Goal: Task Accomplishment & Management: Manage account settings

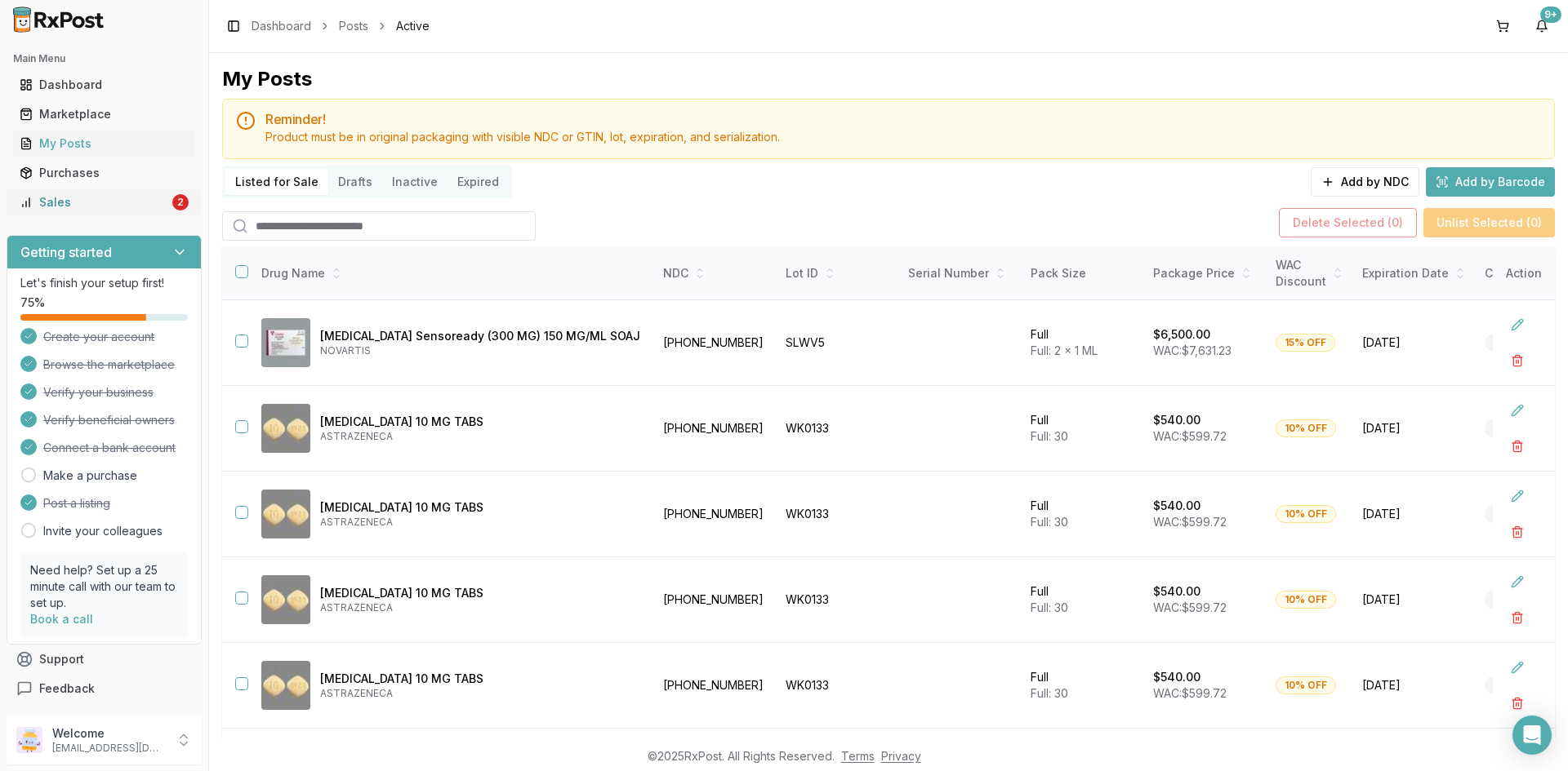
click at [98, 208] on div "Sales" at bounding box center [94, 202] width 150 height 16
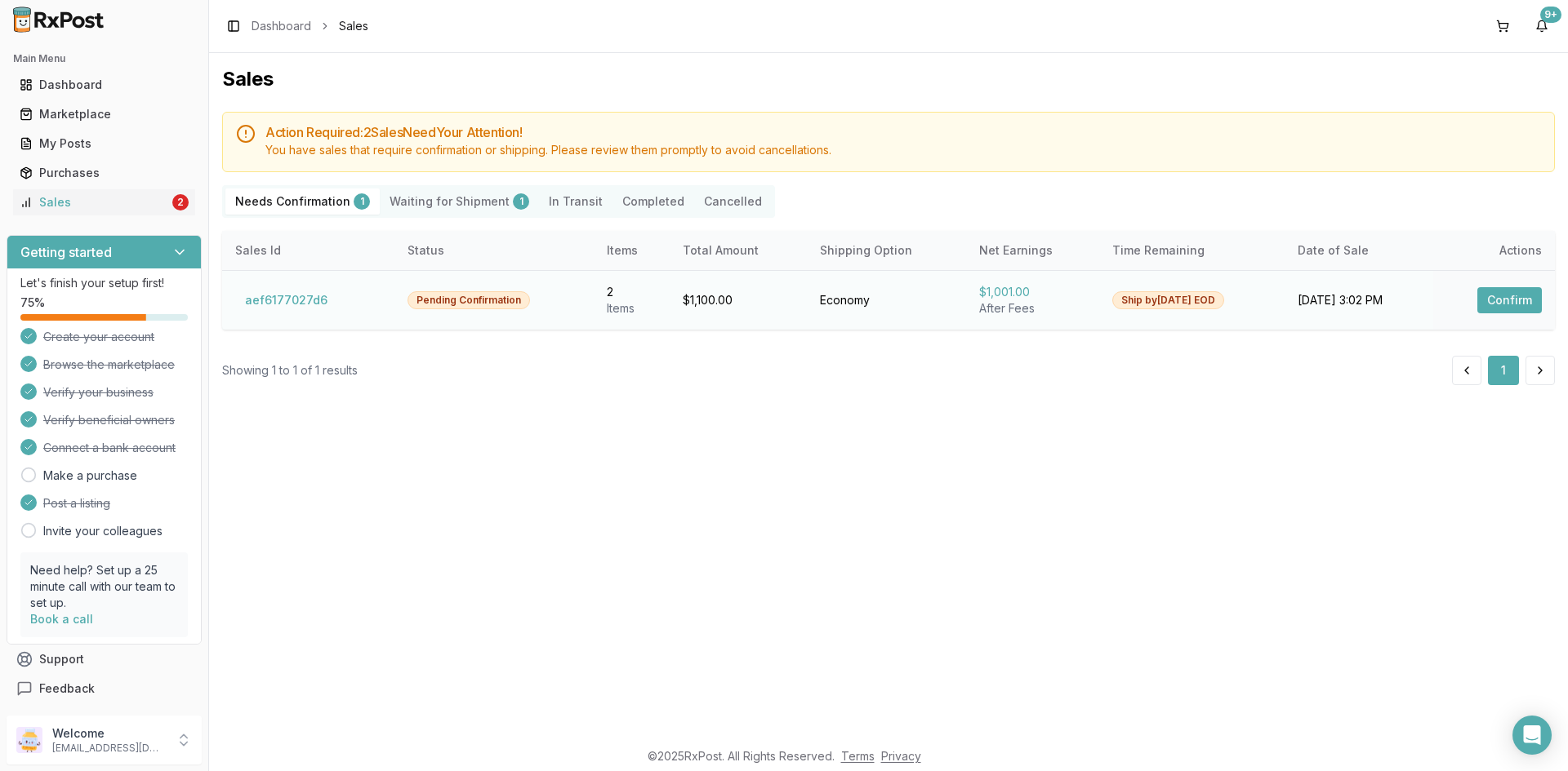
click at [1495, 300] on button "Confirm" at bounding box center [1509, 300] width 65 height 26
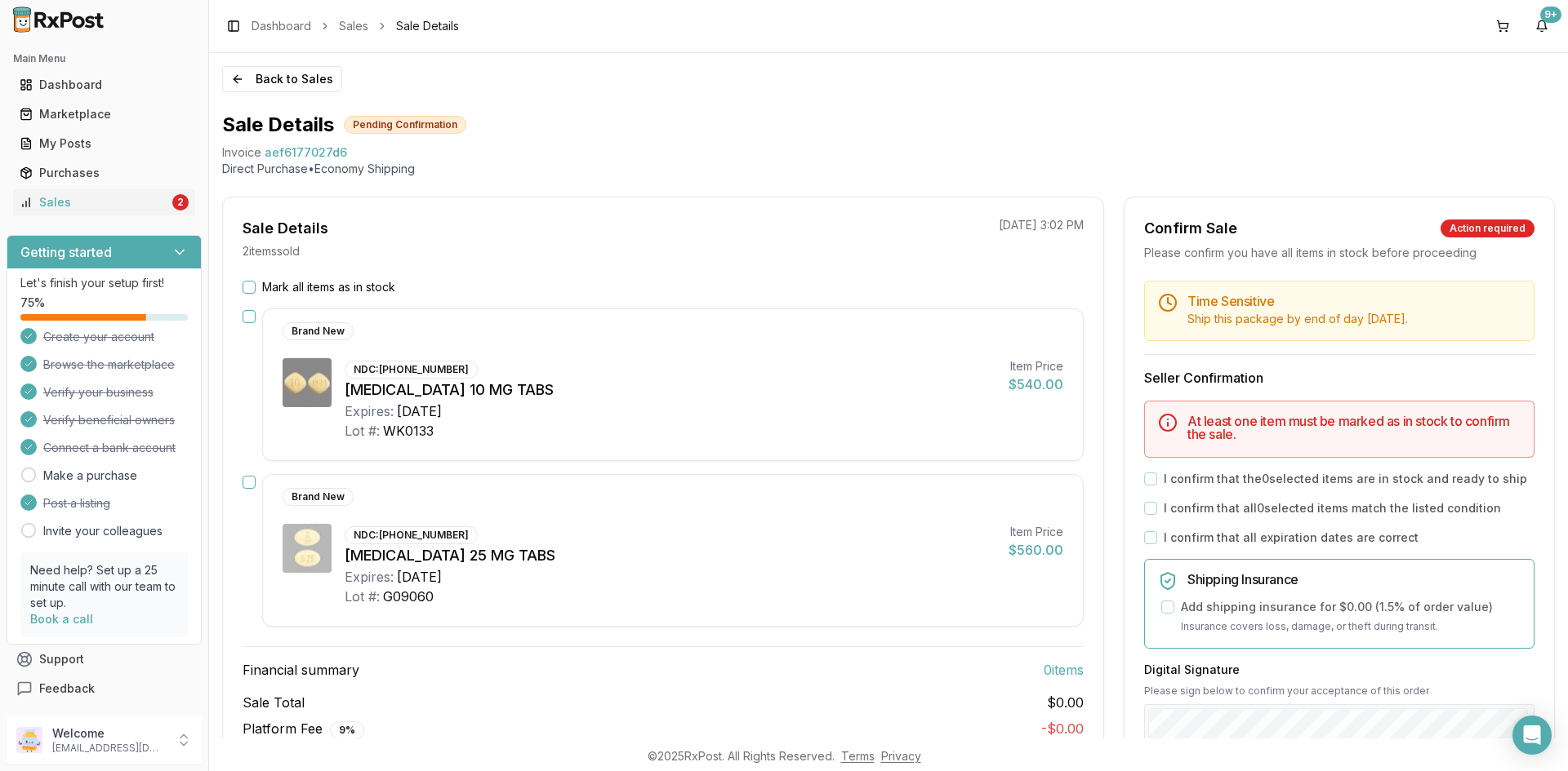
click at [254, 292] on button "Mark all items as in stock" at bounding box center [249, 288] width 14 height 14
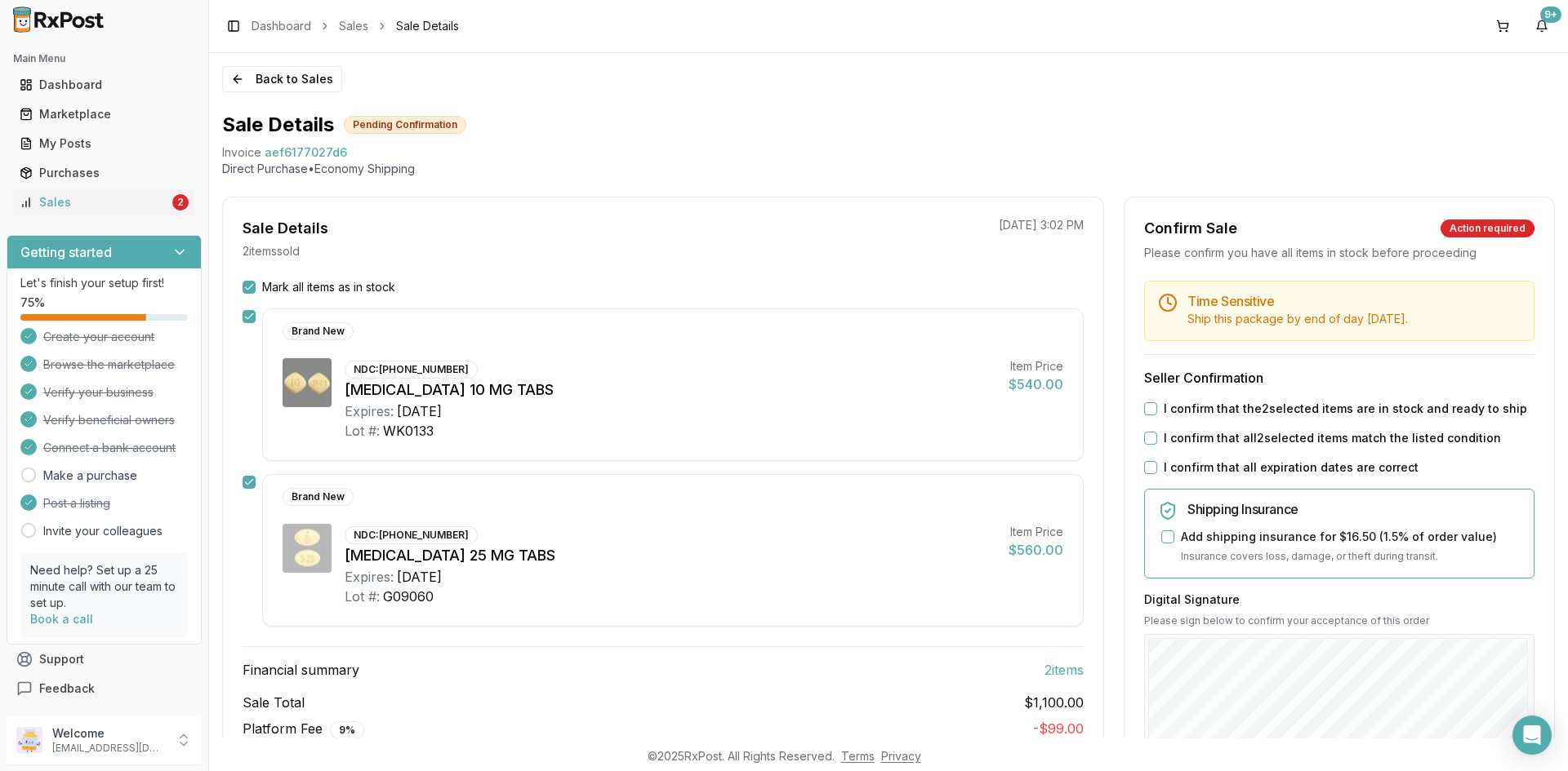
click at [1145, 408] on button "I confirm that the 2 selected items are in stock and ready to ship" at bounding box center [1150, 409] width 14 height 14
click at [1147, 434] on button "I confirm that all 2 selected items match the listed condition" at bounding box center [1150, 439] width 14 height 14
click at [1147, 460] on div "I confirm that all expiration dates are correct" at bounding box center [1339, 468] width 391 height 16
click at [1147, 467] on button "I confirm that all expiration dates are correct" at bounding box center [1150, 468] width 14 height 14
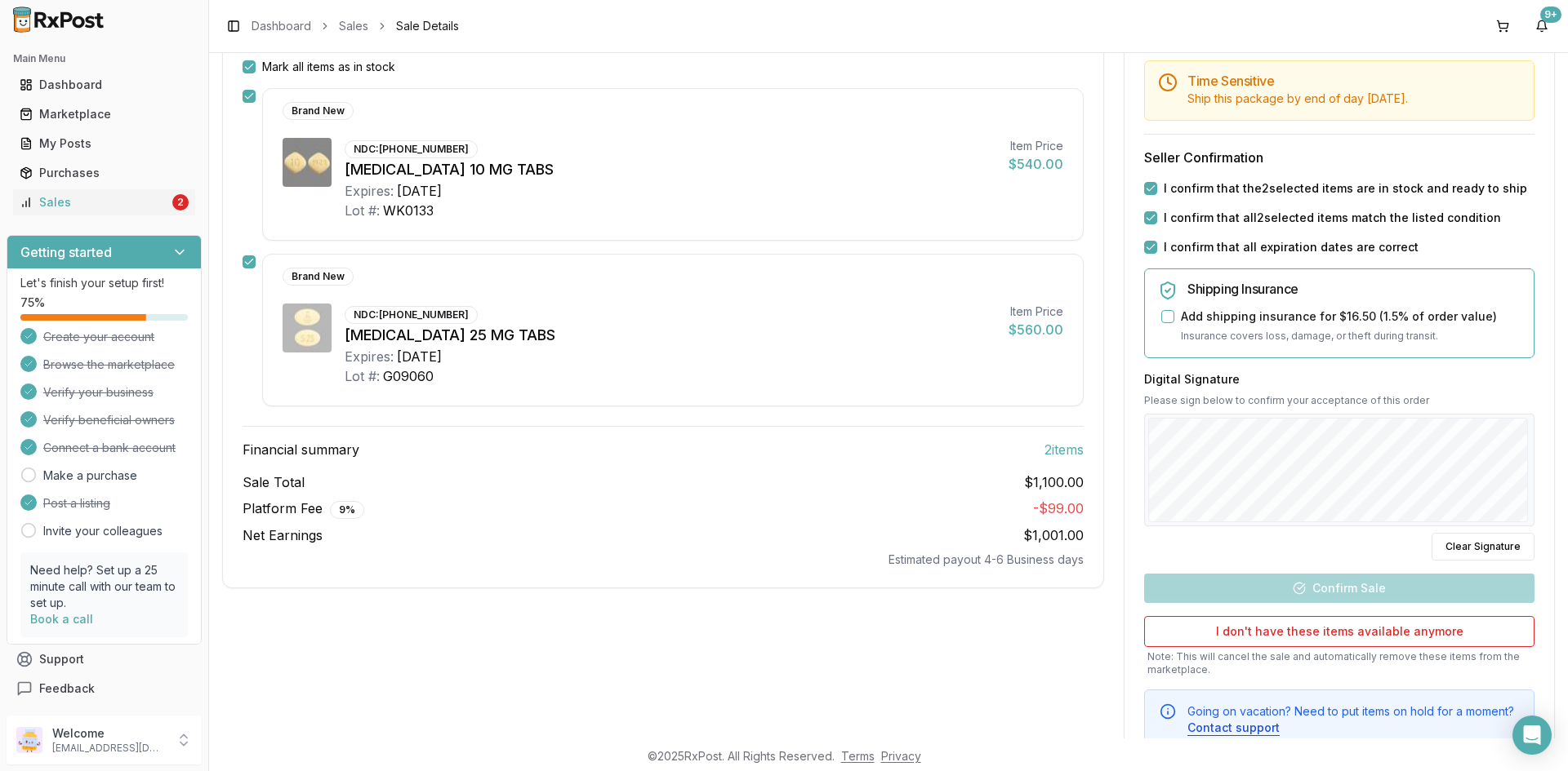
scroll to position [244, 0]
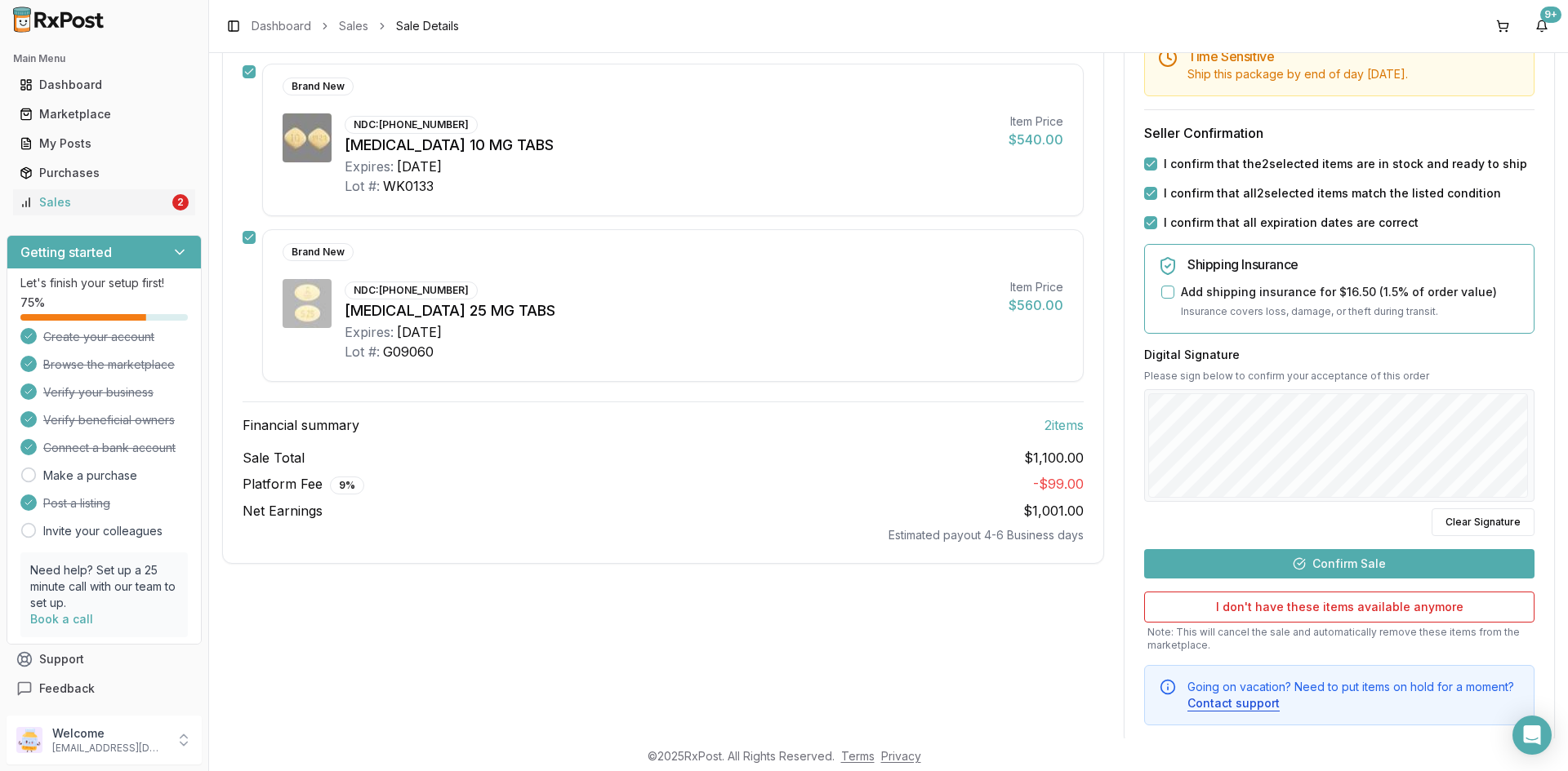
click at [1409, 560] on button "Confirm Sale" at bounding box center [1339, 563] width 391 height 29
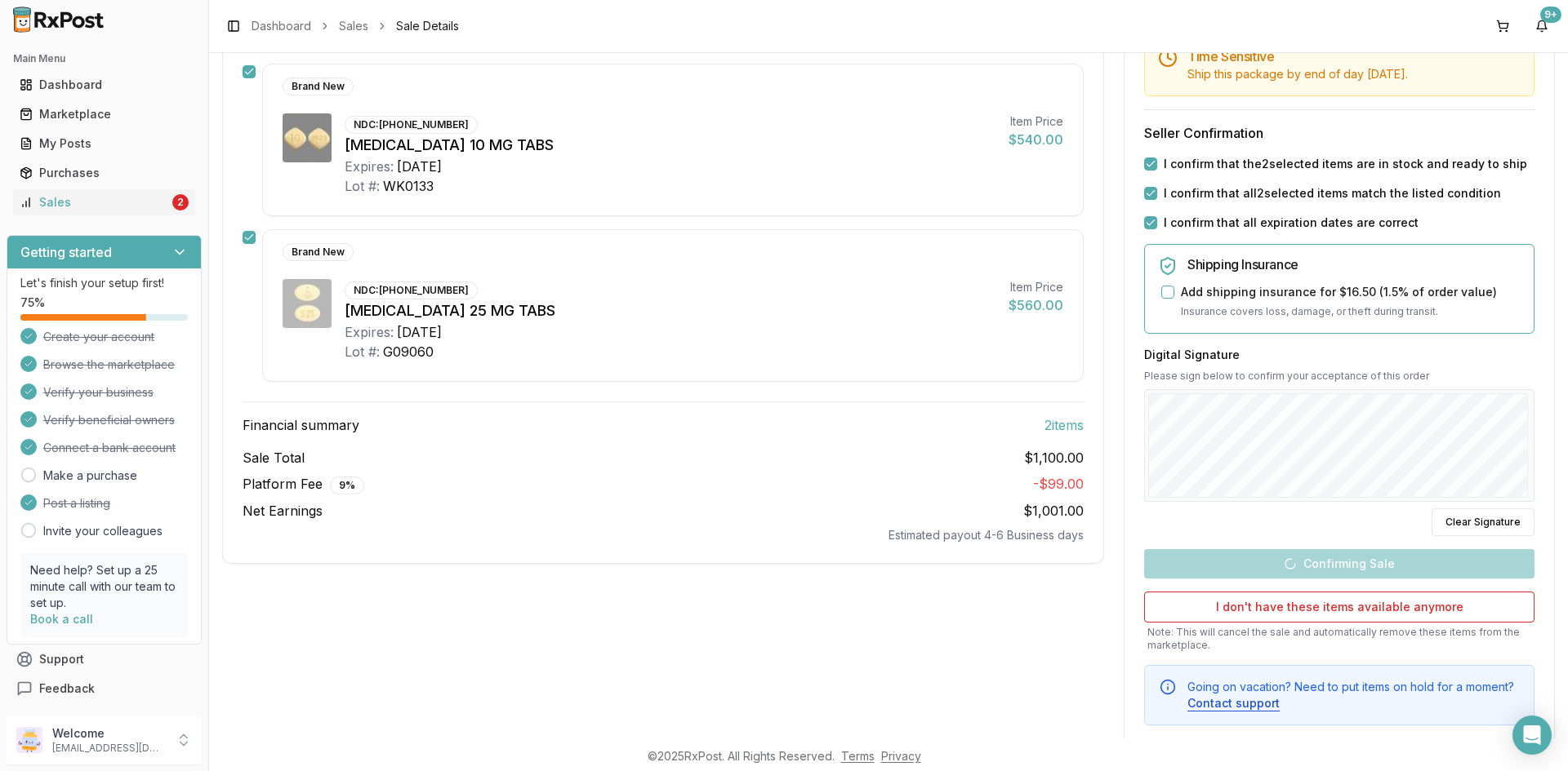
scroll to position [67, 0]
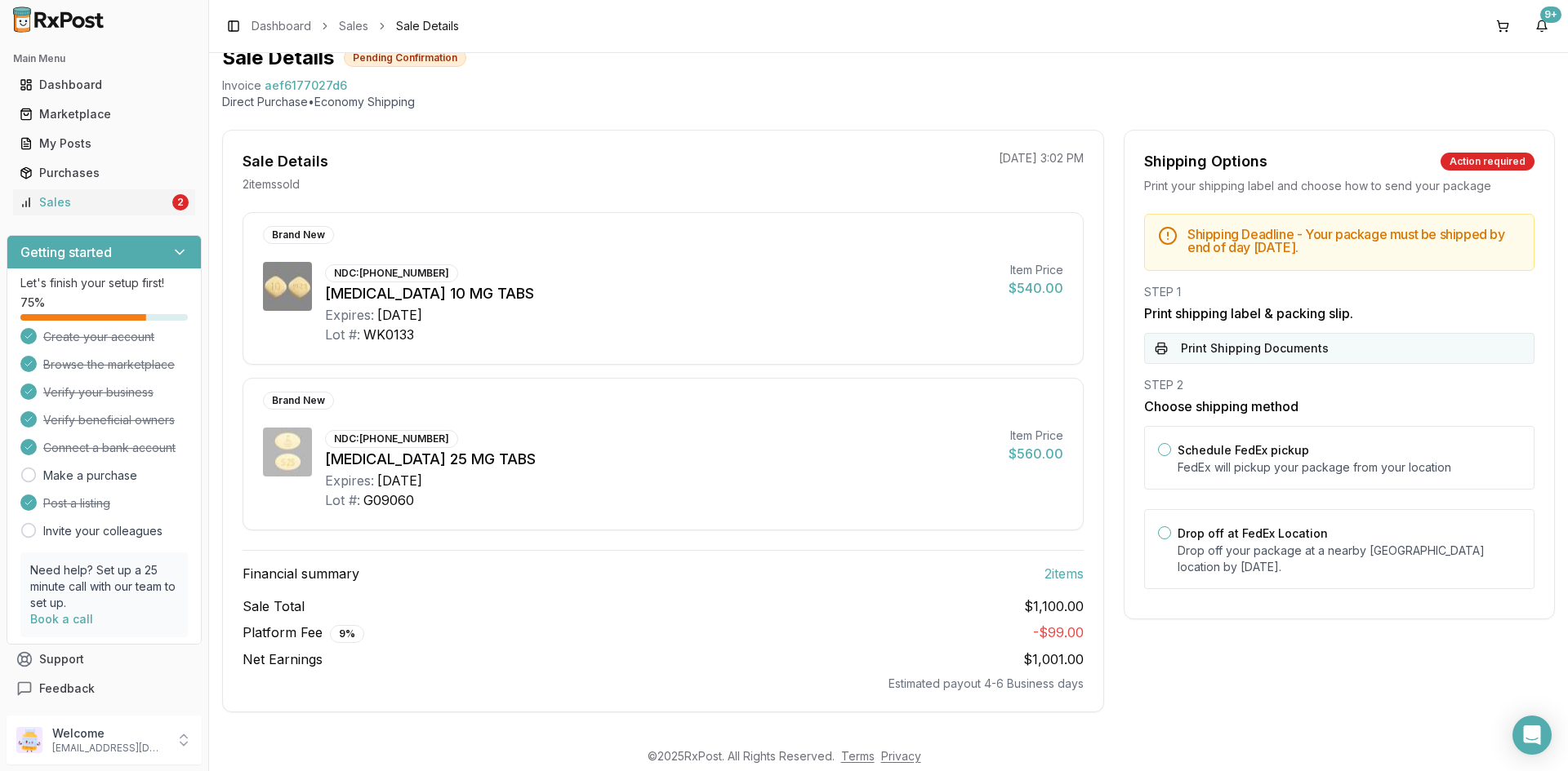
click at [1286, 355] on button "Print Shipping Documents" at bounding box center [1339, 349] width 391 height 31
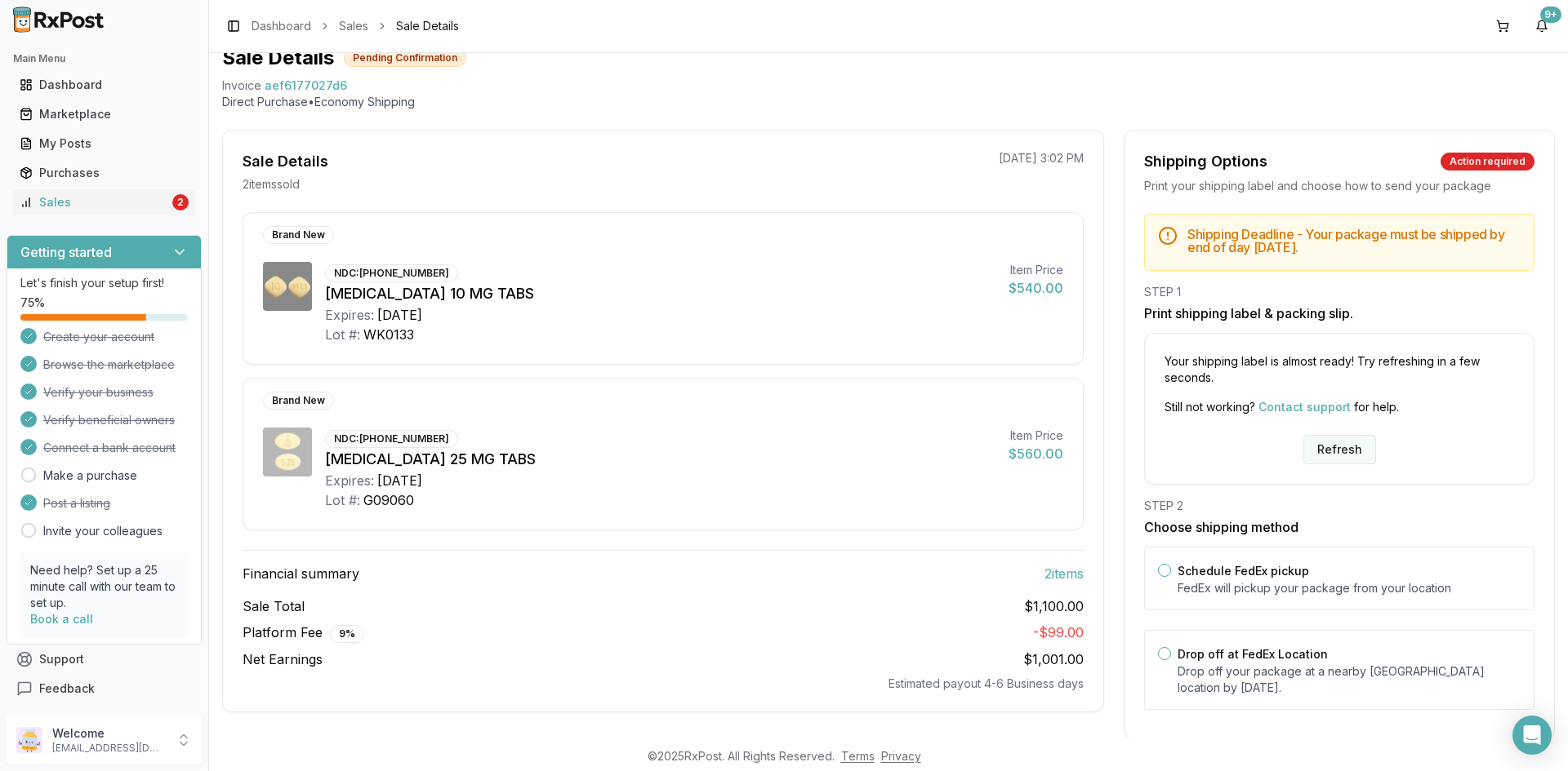
click at [1337, 452] on button "Refresh" at bounding box center [1339, 449] width 73 height 29
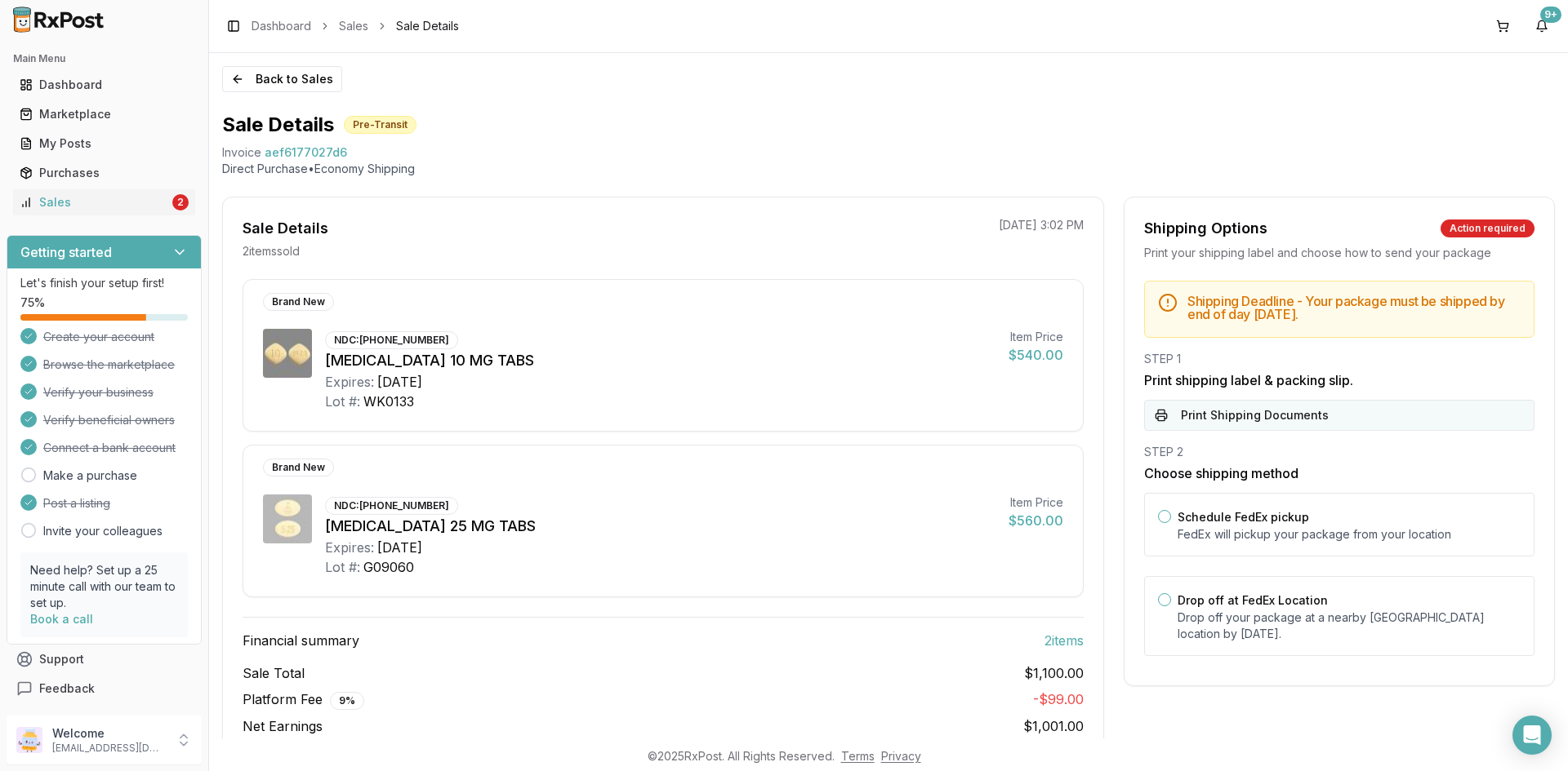
click at [1324, 418] on button "Print Shipping Documents" at bounding box center [1339, 415] width 391 height 31
click at [161, 192] on link "Sales 2" at bounding box center [104, 202] width 182 height 29
